Goal: Navigation & Orientation: Find specific page/section

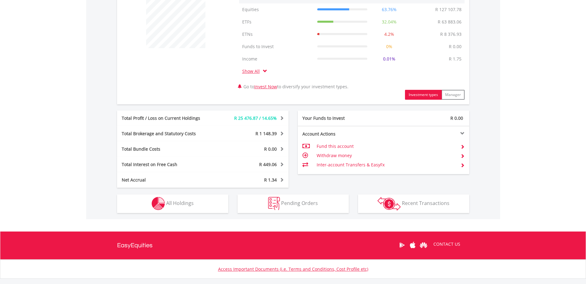
scroll to position [288, 0]
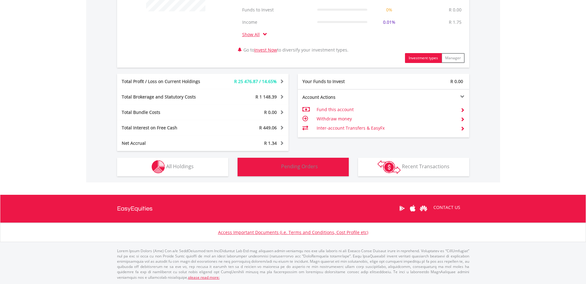
click at [296, 169] on span "Pending Orders" at bounding box center [299, 166] width 37 height 7
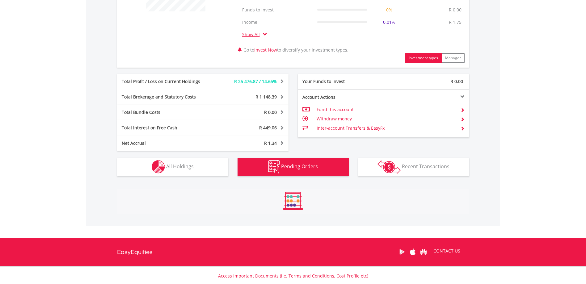
scroll to position [322, 0]
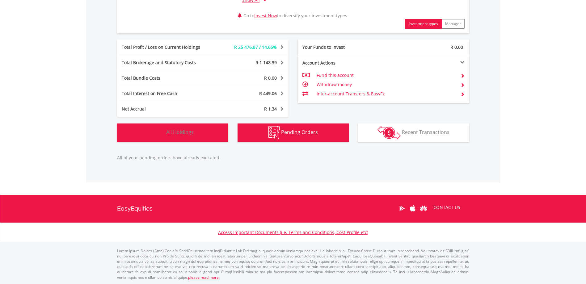
click at [178, 134] on span "All Holdings" at bounding box center [180, 132] width 28 height 7
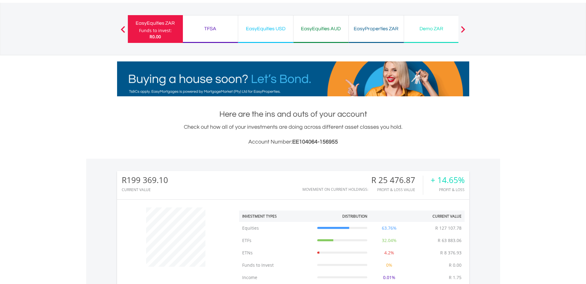
scroll to position [0, 0]
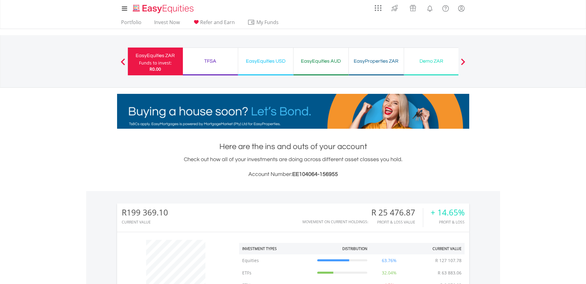
click at [266, 64] on div "EasyEquities USD" at bounding box center [266, 61] width 48 height 9
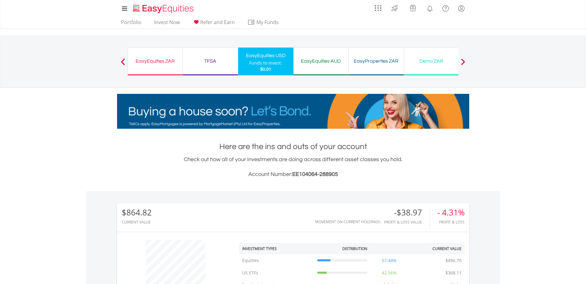
scroll to position [59, 117]
click at [330, 64] on div "EasyEquities AUD" at bounding box center [321, 61] width 48 height 9
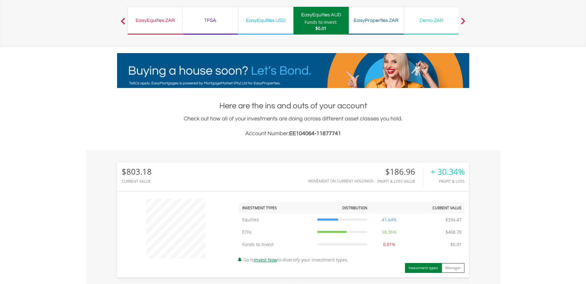
scroll to position [93, 0]
